Goal: Task Accomplishment & Management: Complete application form

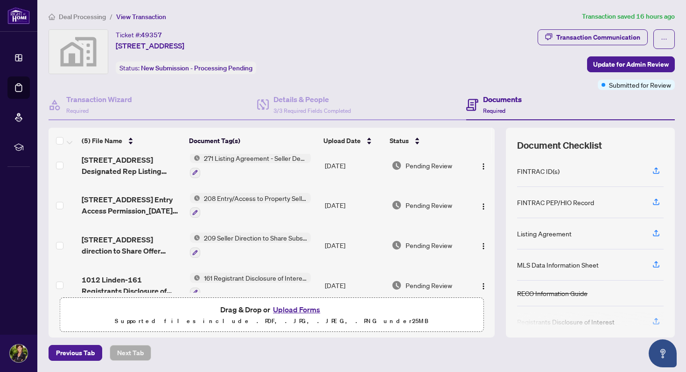
scroll to position [51, 0]
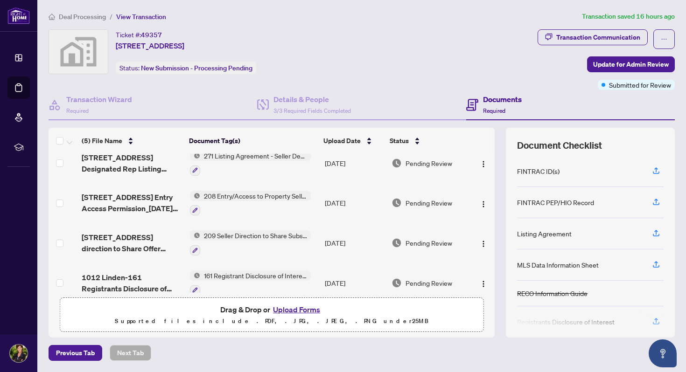
click at [289, 310] on button "Upload Forms" at bounding box center [296, 310] width 53 height 12
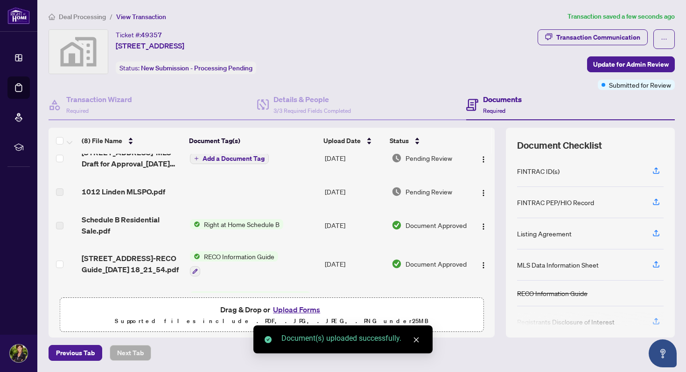
scroll to position [0, 0]
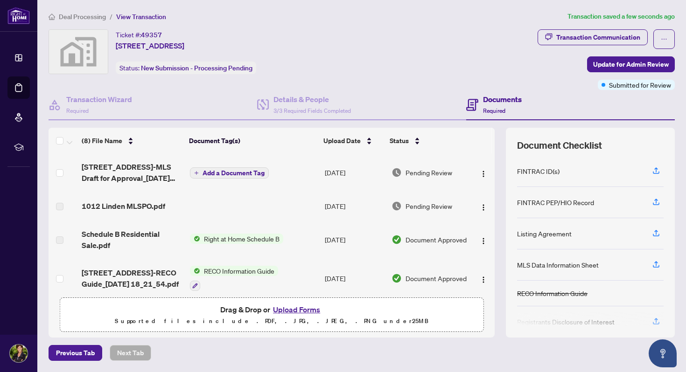
click at [223, 170] on span "Add a Document Tag" at bounding box center [234, 173] width 62 height 7
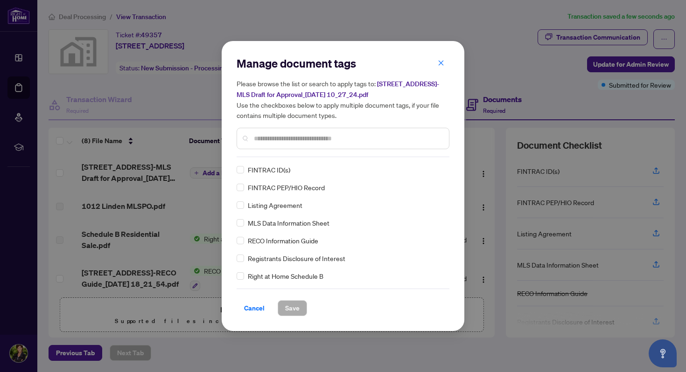
click at [277, 156] on div "Manage document tags Please browse the list or search to apply tags to: [STREET…" at bounding box center [343, 106] width 213 height 101
click at [282, 139] on input "text" at bounding box center [348, 138] width 188 height 10
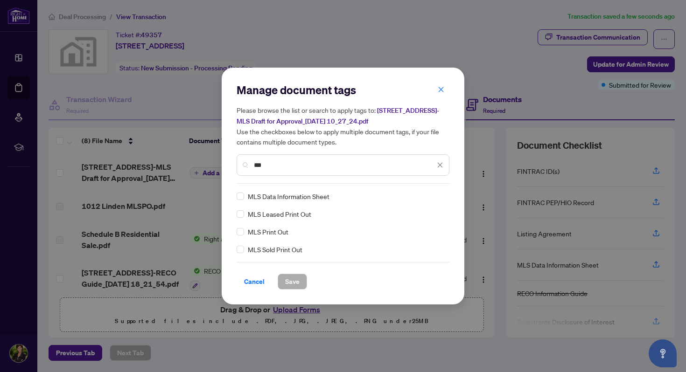
type input "***"
click at [294, 280] on span "Save" at bounding box center [292, 281] width 14 height 15
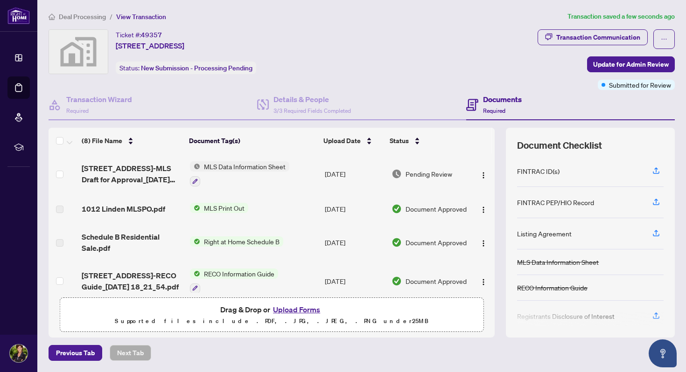
click at [293, 310] on button "Upload Forms" at bounding box center [296, 310] width 53 height 12
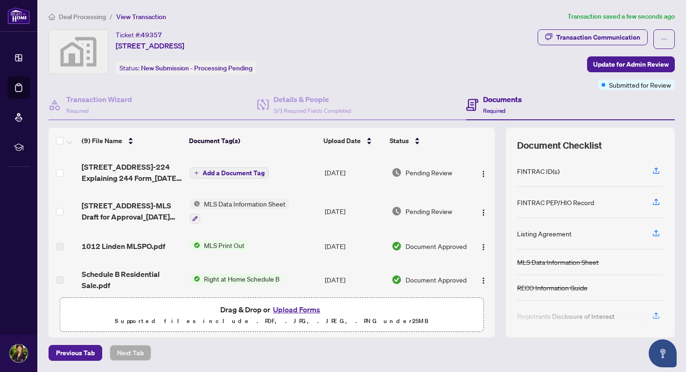
click at [230, 170] on span "Add a Document Tag" at bounding box center [234, 173] width 62 height 7
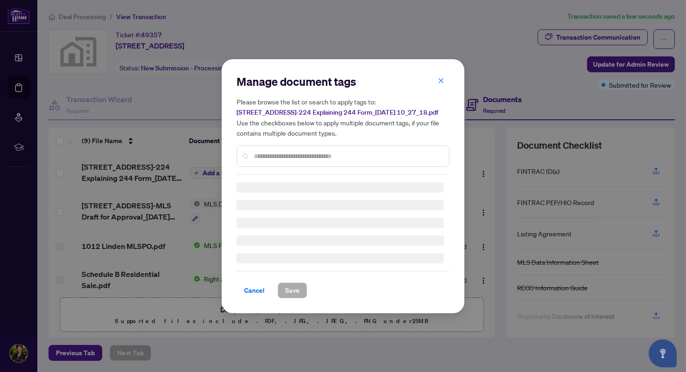
click at [271, 156] on input "text" at bounding box center [348, 156] width 188 height 10
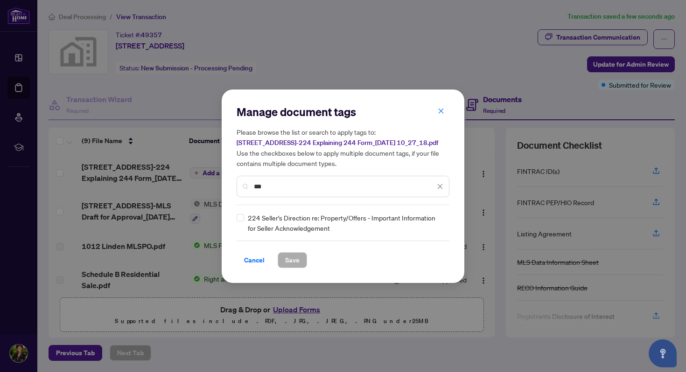
type input "***"
click at [293, 259] on span "Save" at bounding box center [292, 260] width 14 height 15
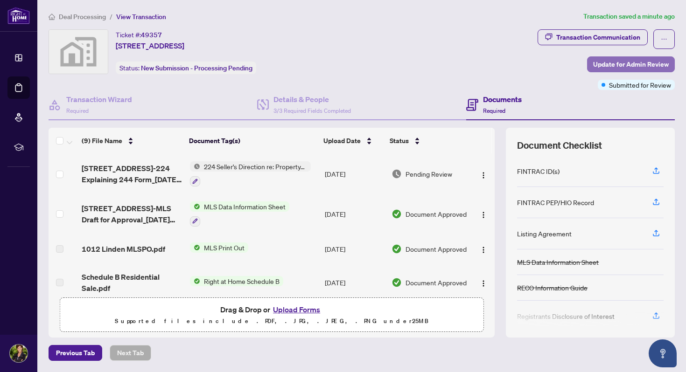
click at [601, 63] on span "Update for Admin Review" at bounding box center [631, 64] width 76 height 15
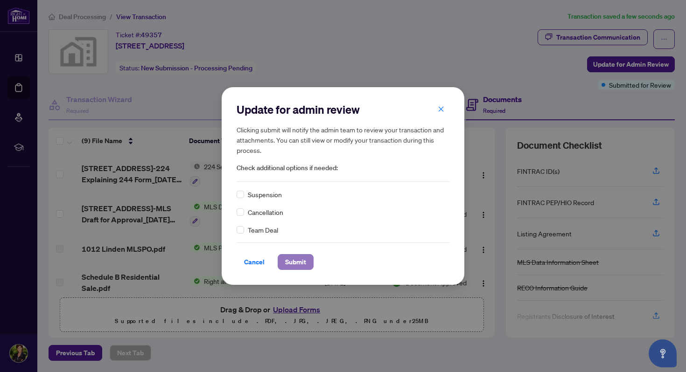
click at [298, 260] on span "Submit" at bounding box center [295, 262] width 21 height 15
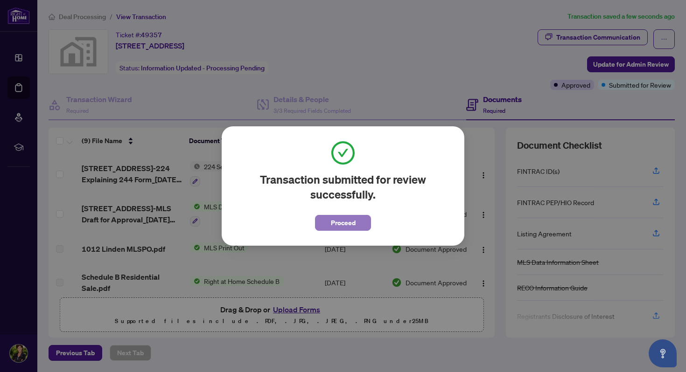
click at [342, 223] on span "Proceed" at bounding box center [343, 223] width 25 height 15
